Goal: Find specific page/section: Find specific page/section

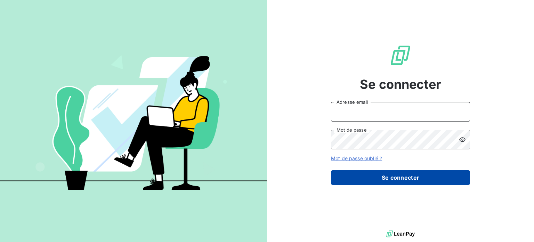
type input "[PERSON_NAME][EMAIL_ADDRESS][DOMAIN_NAME]"
click at [356, 178] on button "Se connecter" at bounding box center [400, 177] width 139 height 15
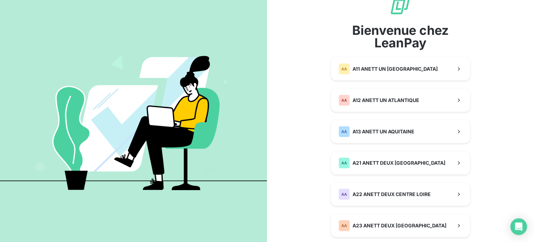
scroll to position [35, 0]
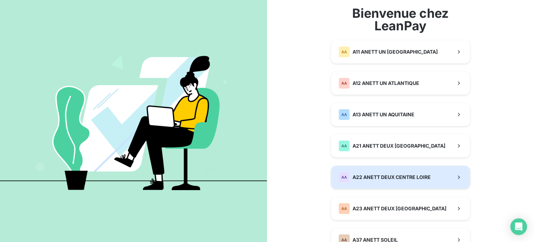
click at [356, 176] on span "A22 ANETT DEUX CENTRE LOIRE" at bounding box center [392, 177] width 78 height 7
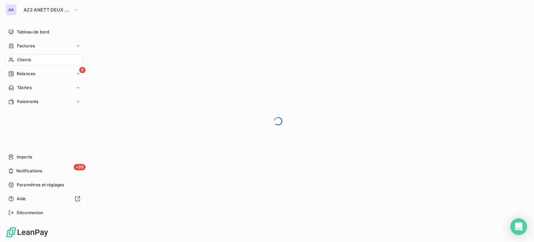
click at [19, 59] on span "Clients" at bounding box center [24, 60] width 14 height 6
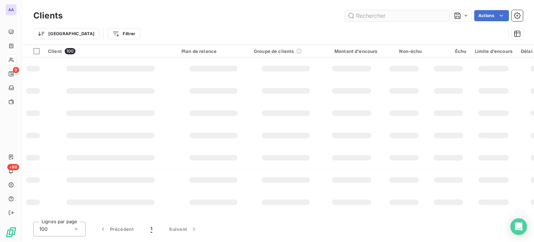
click at [392, 14] on input "text" at bounding box center [397, 15] width 104 height 11
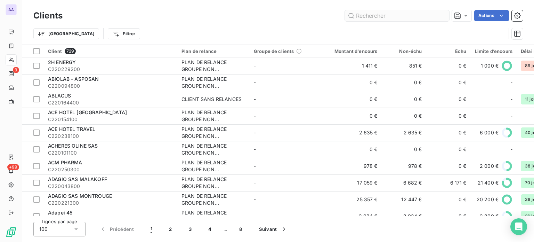
click at [394, 14] on input "text" at bounding box center [397, 15] width 104 height 11
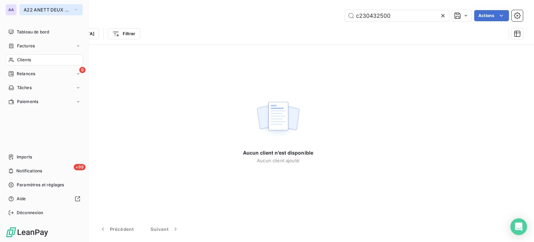
type input "c230432500"
click at [28, 7] on span "A22 ANETT DEUX CENTRE LOIRE" at bounding box center [47, 10] width 47 height 6
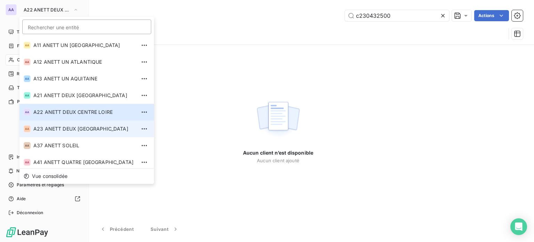
click at [34, 127] on span "A23 ANETT DEUX [GEOGRAPHIC_DATA]" at bounding box center [84, 128] width 103 height 7
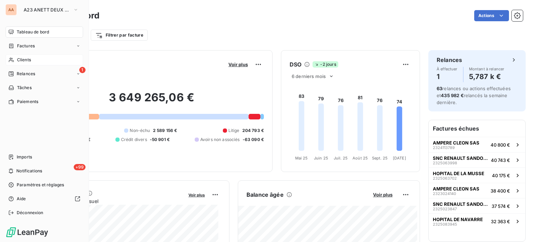
click at [14, 57] on icon at bounding box center [11, 60] width 6 height 6
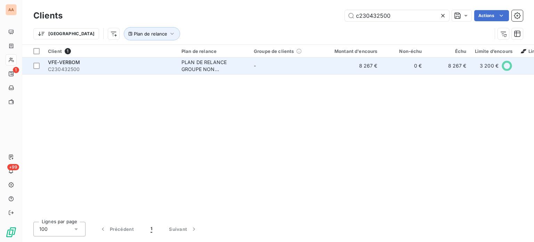
click at [121, 68] on span "C230432500" at bounding box center [110, 69] width 125 height 7
